Goal: Find contact information: Obtain details needed to contact an individual or organization

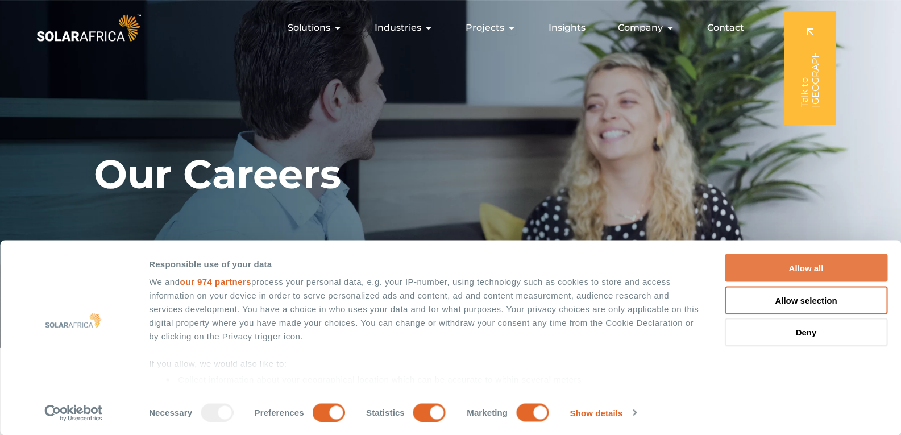
click at [808, 270] on button "Allow all" at bounding box center [806, 268] width 163 height 28
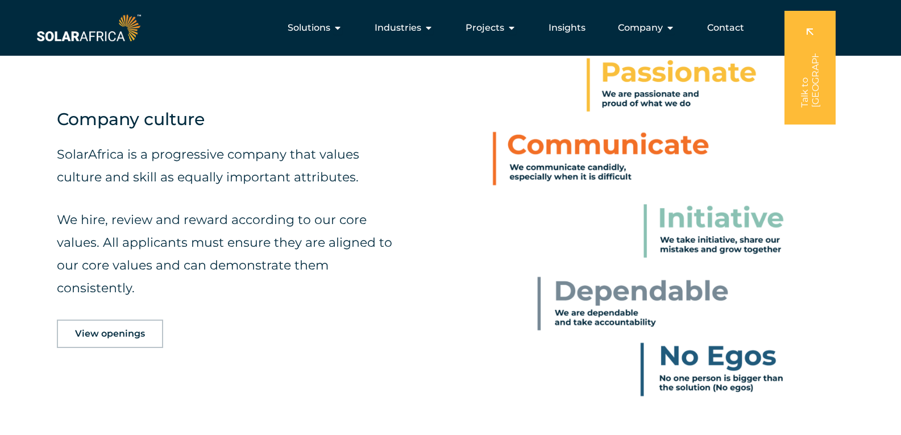
scroll to position [455, 0]
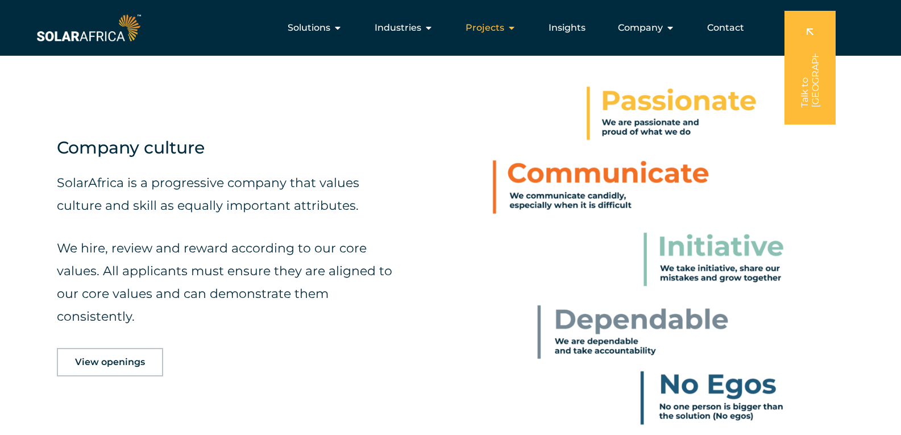
click at [514, 27] on icon "Menu" at bounding box center [511, 27] width 9 height 9
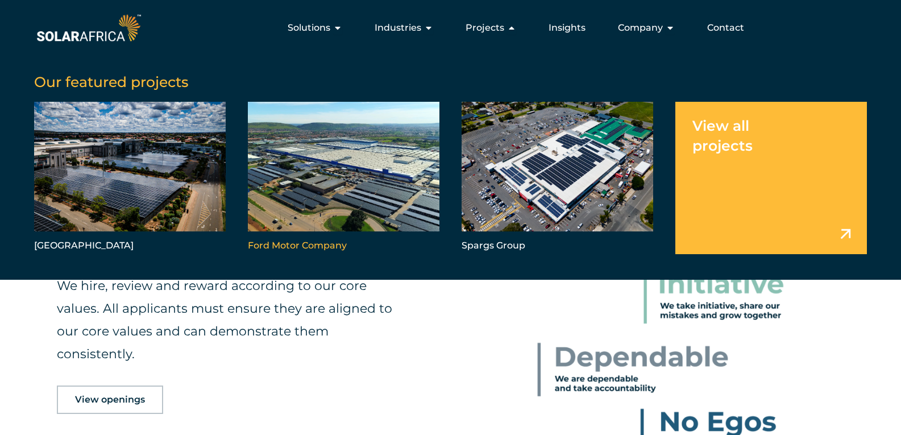
scroll to position [398, 0]
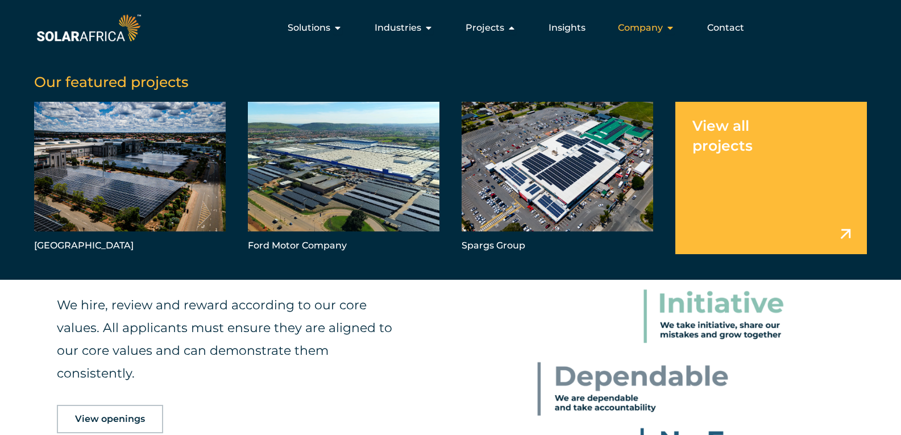
click at [671, 29] on icon "Menu" at bounding box center [670, 27] width 9 height 9
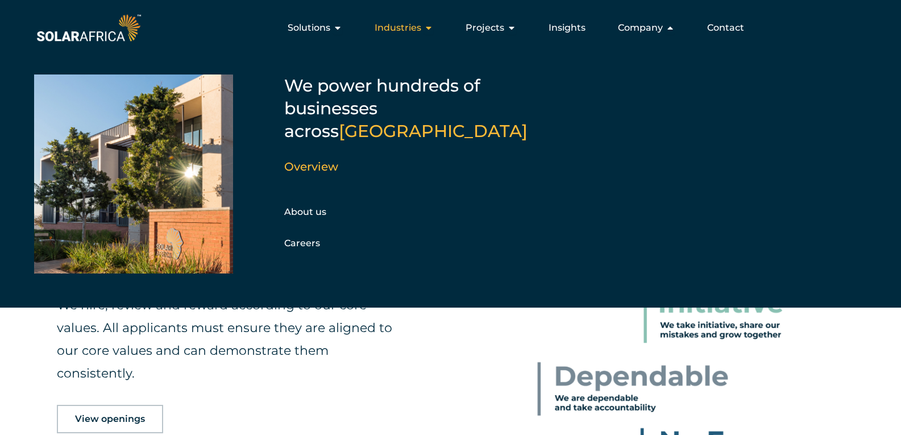
click at [431, 28] on icon "Menu" at bounding box center [428, 27] width 9 height 9
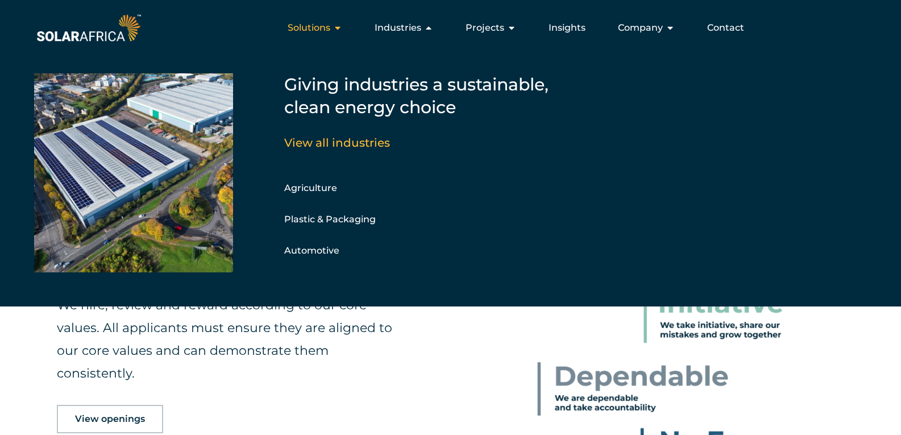
click at [341, 30] on icon "Menu" at bounding box center [337, 27] width 9 height 9
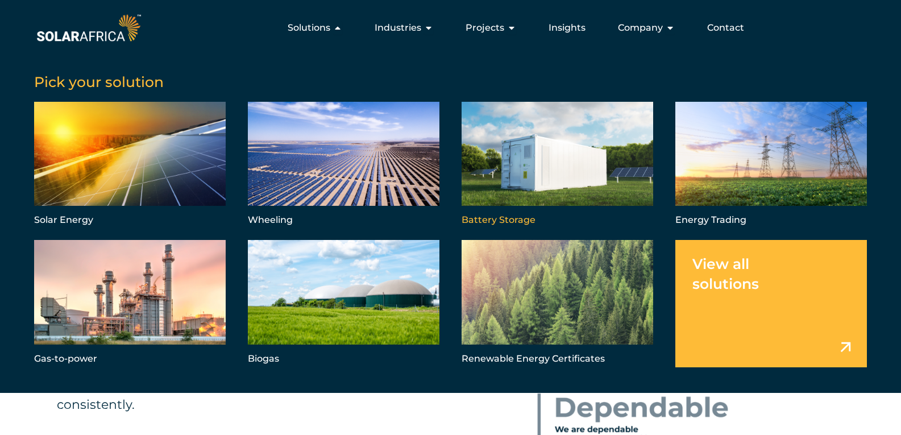
scroll to position [171, 0]
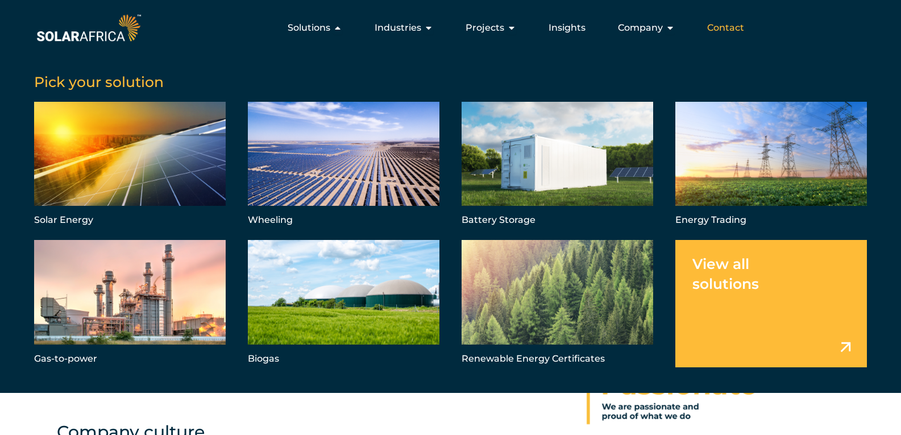
click at [729, 24] on span "Contact" at bounding box center [725, 28] width 37 height 14
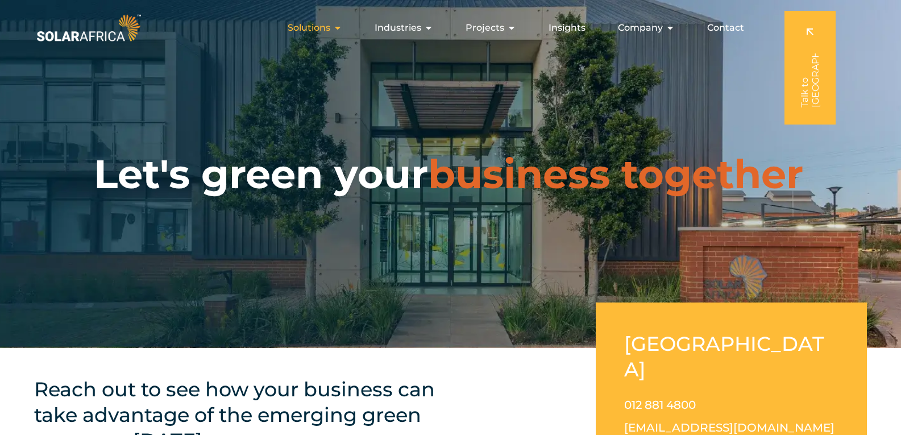
click at [340, 26] on icon "Menu" at bounding box center [337, 27] width 9 height 9
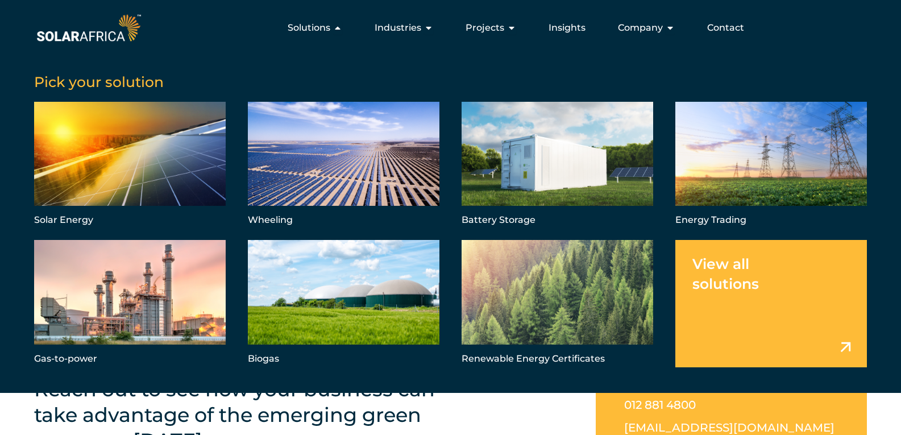
click at [77, 39] on img at bounding box center [88, 27] width 109 height 33
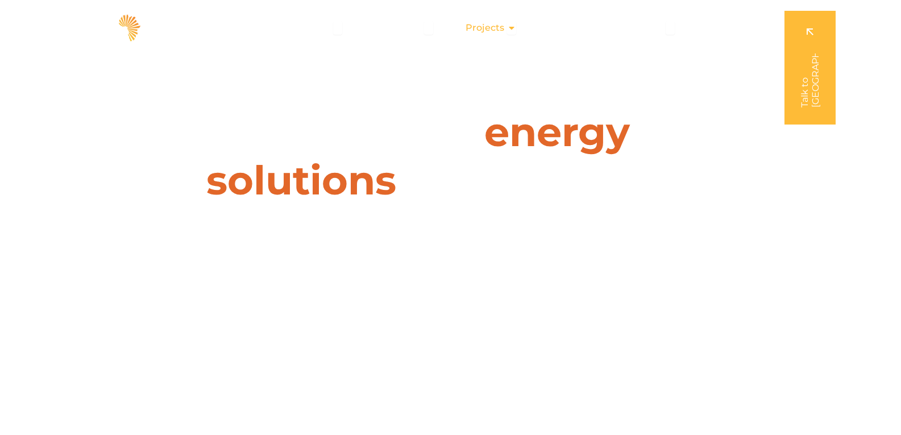
click at [513, 29] on icon "Menu" at bounding box center [511, 27] width 9 height 9
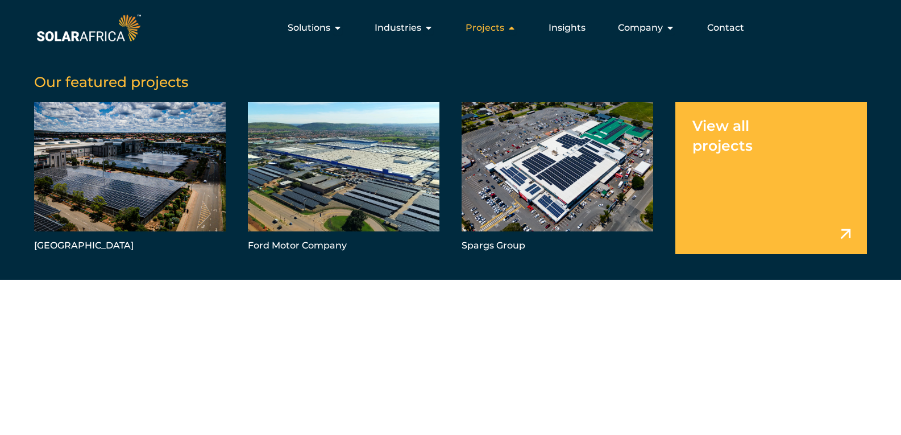
click at [513, 29] on icon "Menu" at bounding box center [511, 27] width 9 height 9
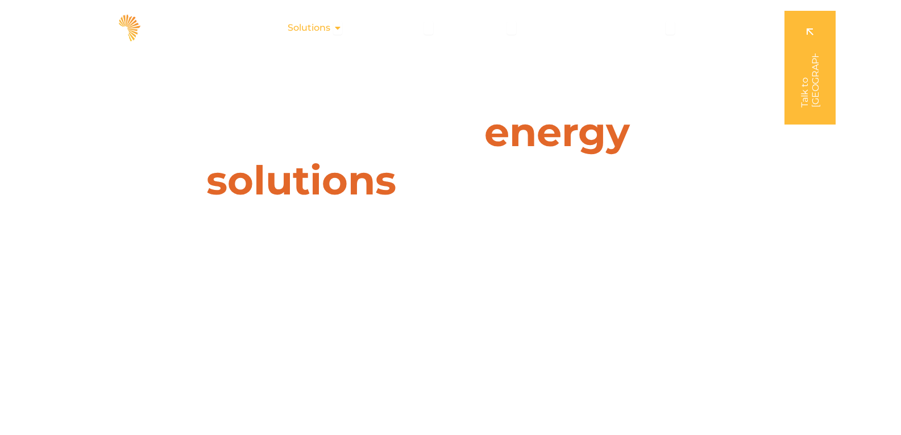
click at [338, 29] on icon "Menu" at bounding box center [337, 27] width 9 height 9
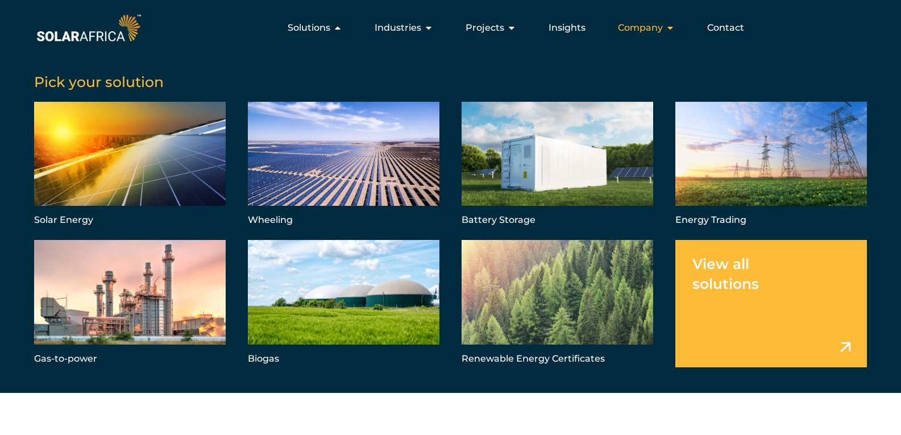
click at [668, 30] on icon "Menu" at bounding box center [670, 27] width 9 height 9
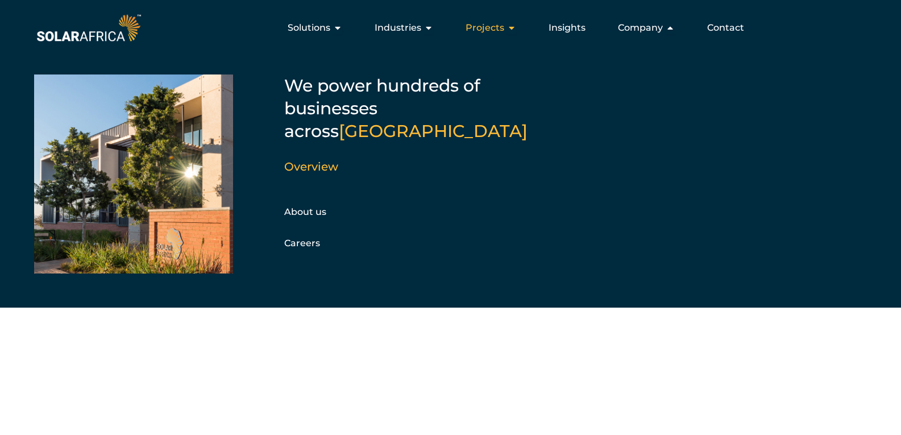
click at [512, 28] on icon "Menu" at bounding box center [511, 27] width 9 height 9
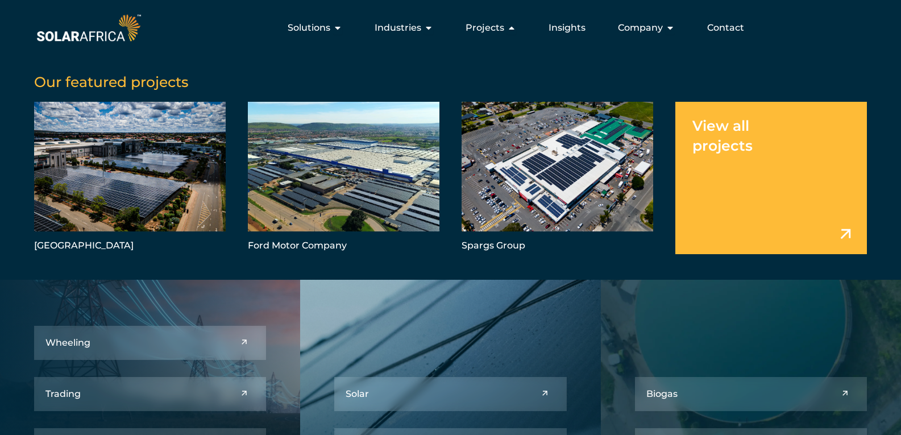
scroll to position [1062, 0]
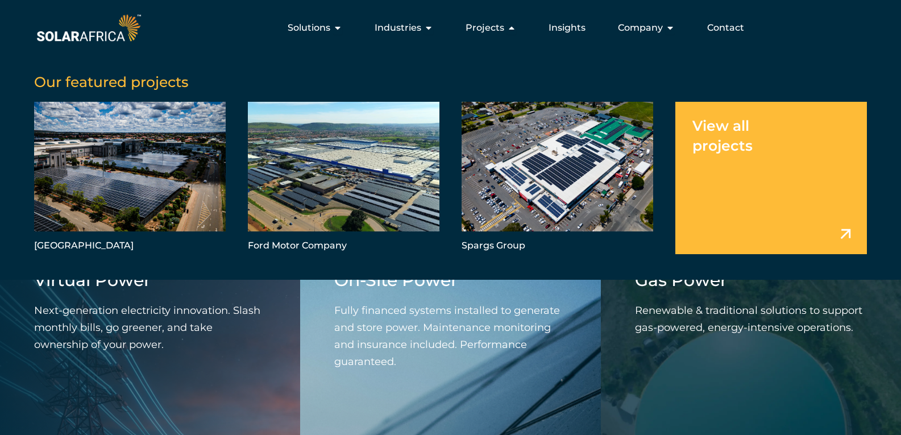
click at [106, 29] on img at bounding box center [88, 27] width 109 height 33
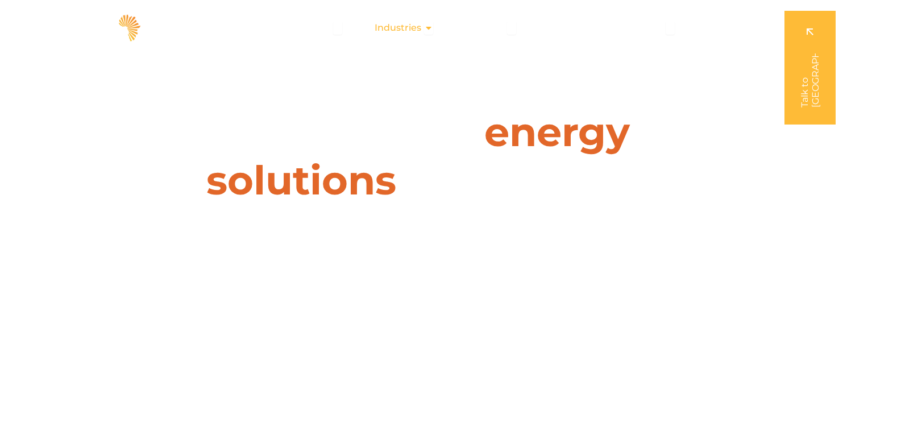
click at [433, 30] on icon "Menu" at bounding box center [428, 27] width 9 height 9
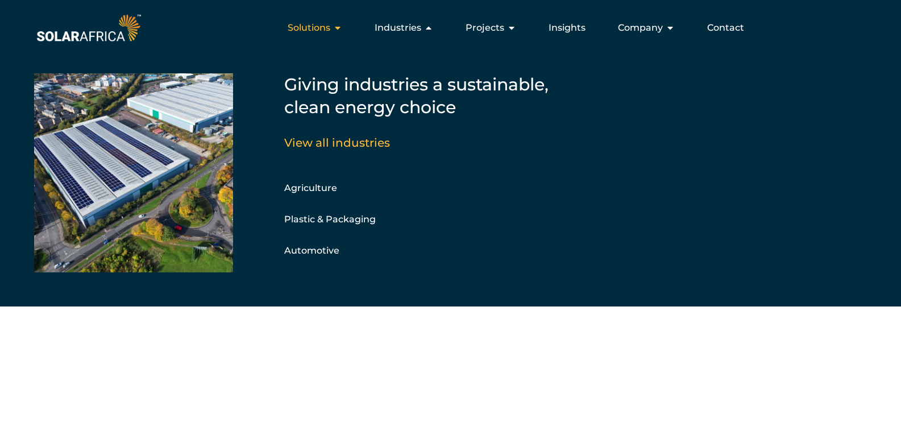
click at [342, 27] on icon "Menu" at bounding box center [337, 27] width 9 height 9
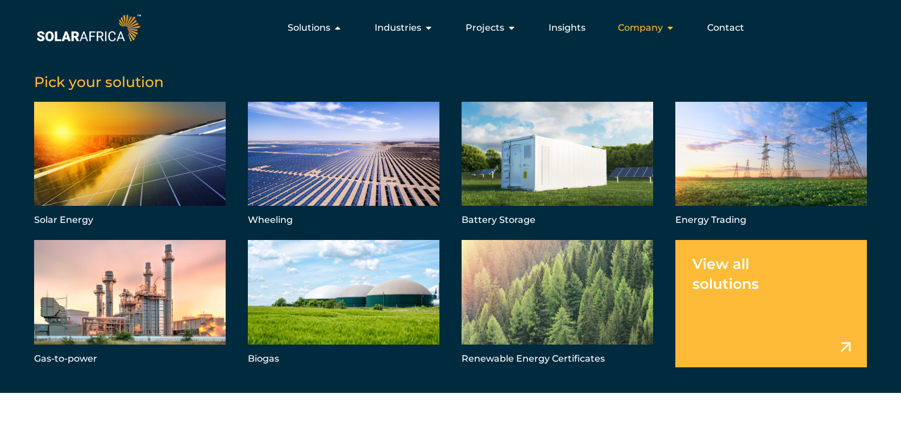
click at [671, 31] on icon "Menu" at bounding box center [670, 27] width 9 height 9
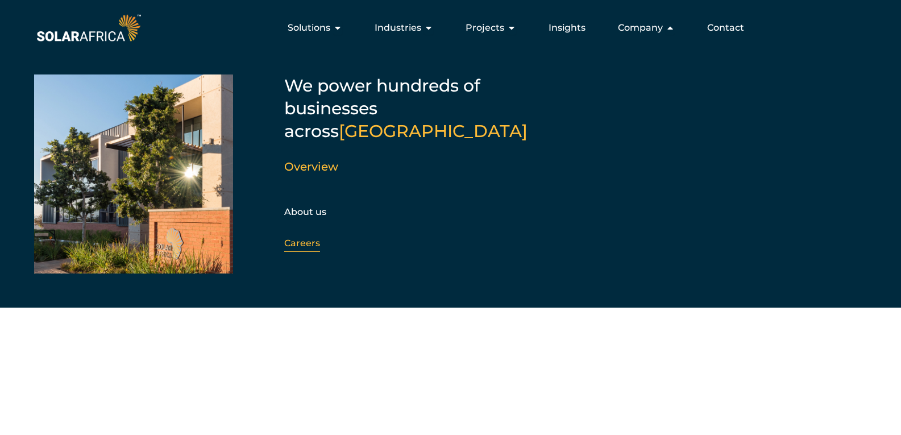
click at [301, 238] on link "Careers" at bounding box center [302, 243] width 36 height 11
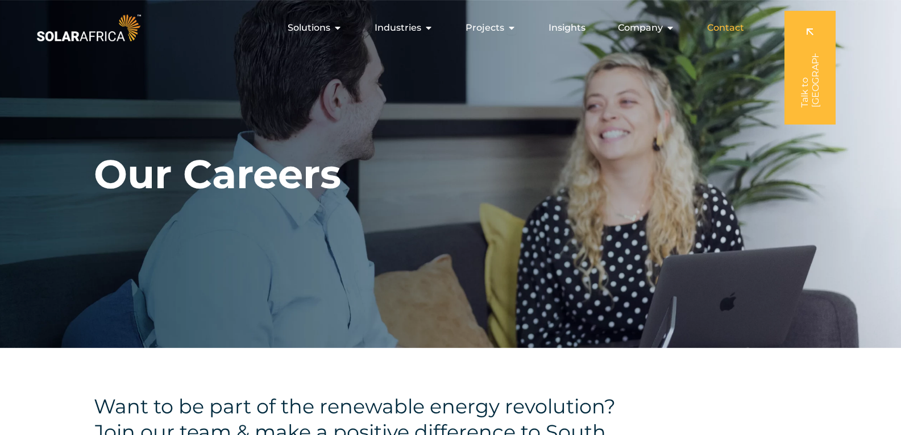
click at [727, 24] on span "Contact" at bounding box center [725, 28] width 37 height 14
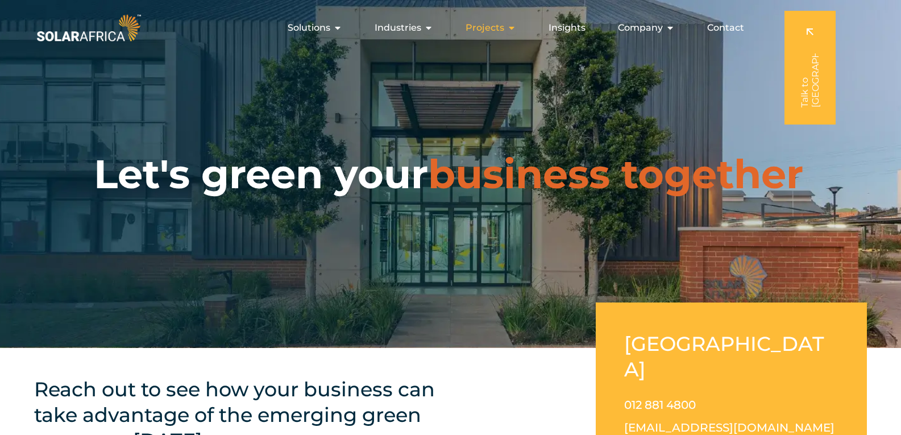
click at [509, 29] on icon "Menu" at bounding box center [511, 27] width 9 height 9
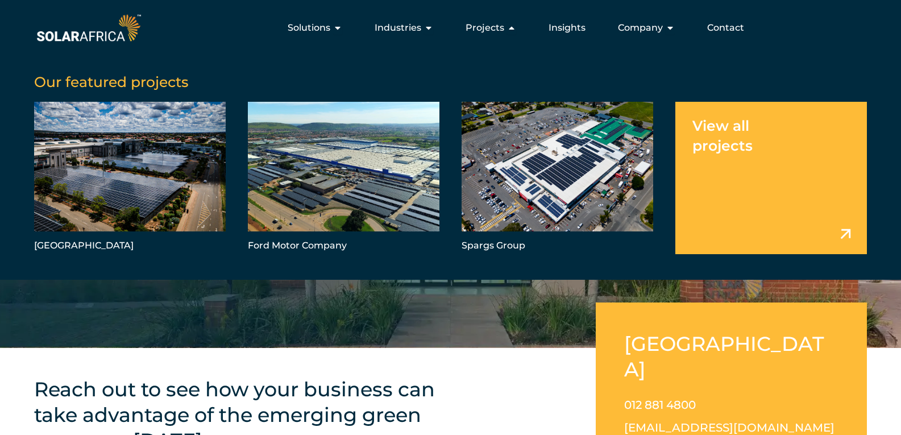
click at [723, 32] on span "Contact" at bounding box center [725, 28] width 37 height 14
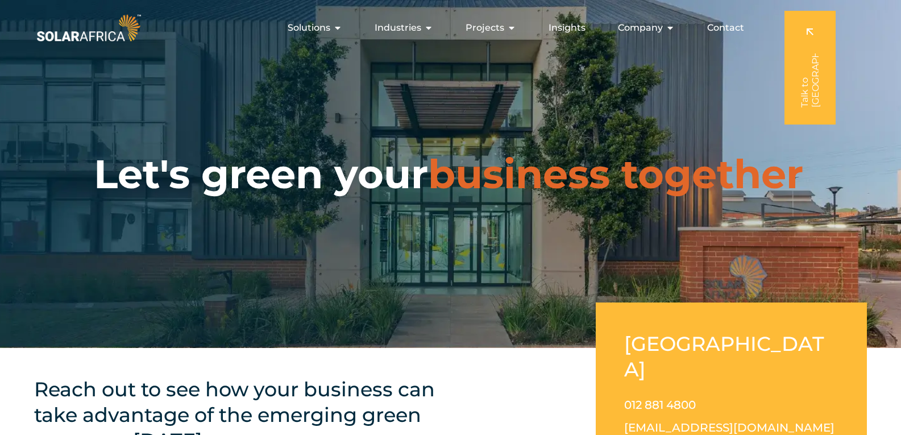
click at [718, 24] on span "Contact" at bounding box center [725, 28] width 37 height 14
